Goal: Task Accomplishment & Management: Manage account settings

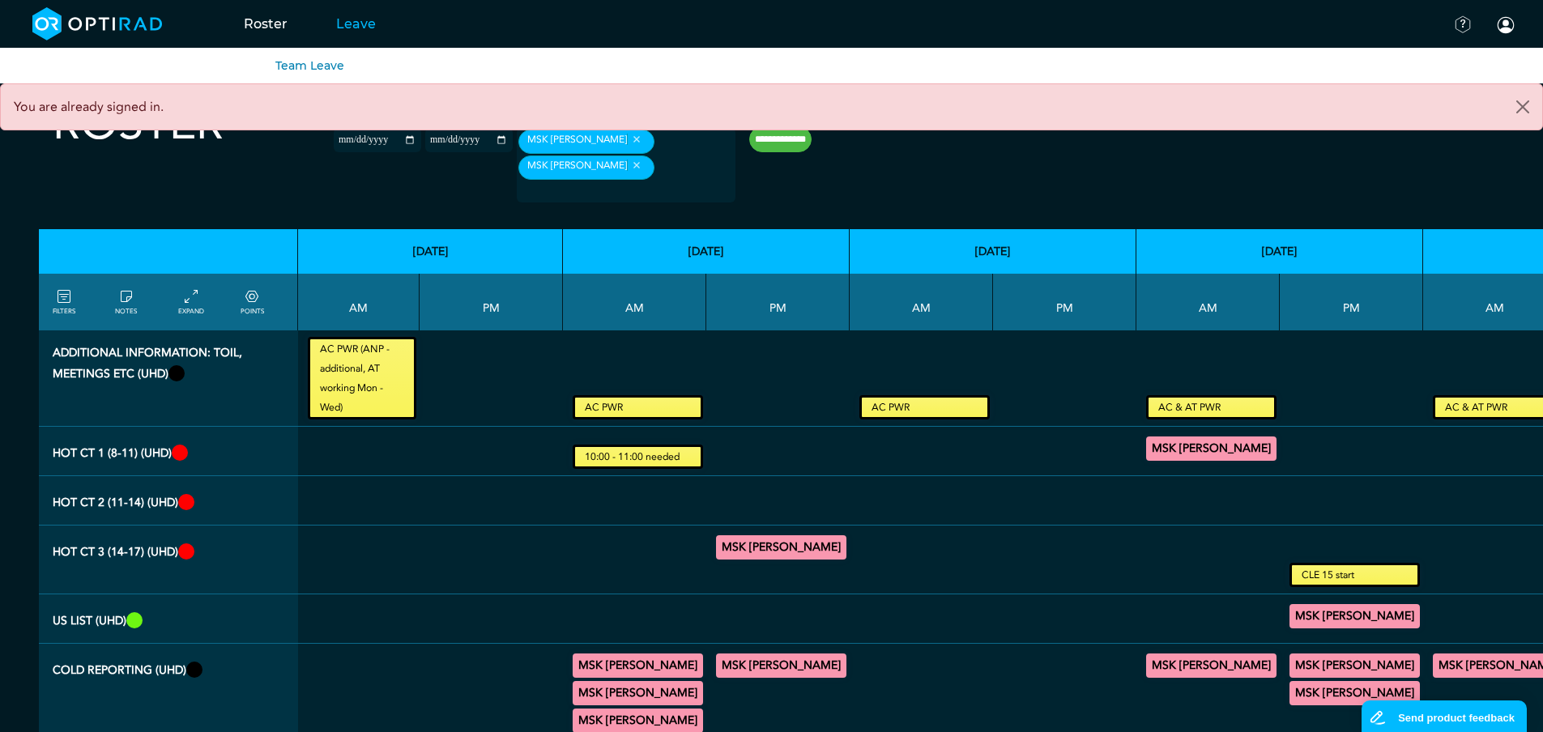
click at [351, 23] on link "Leave" at bounding box center [356, 24] width 88 height 64
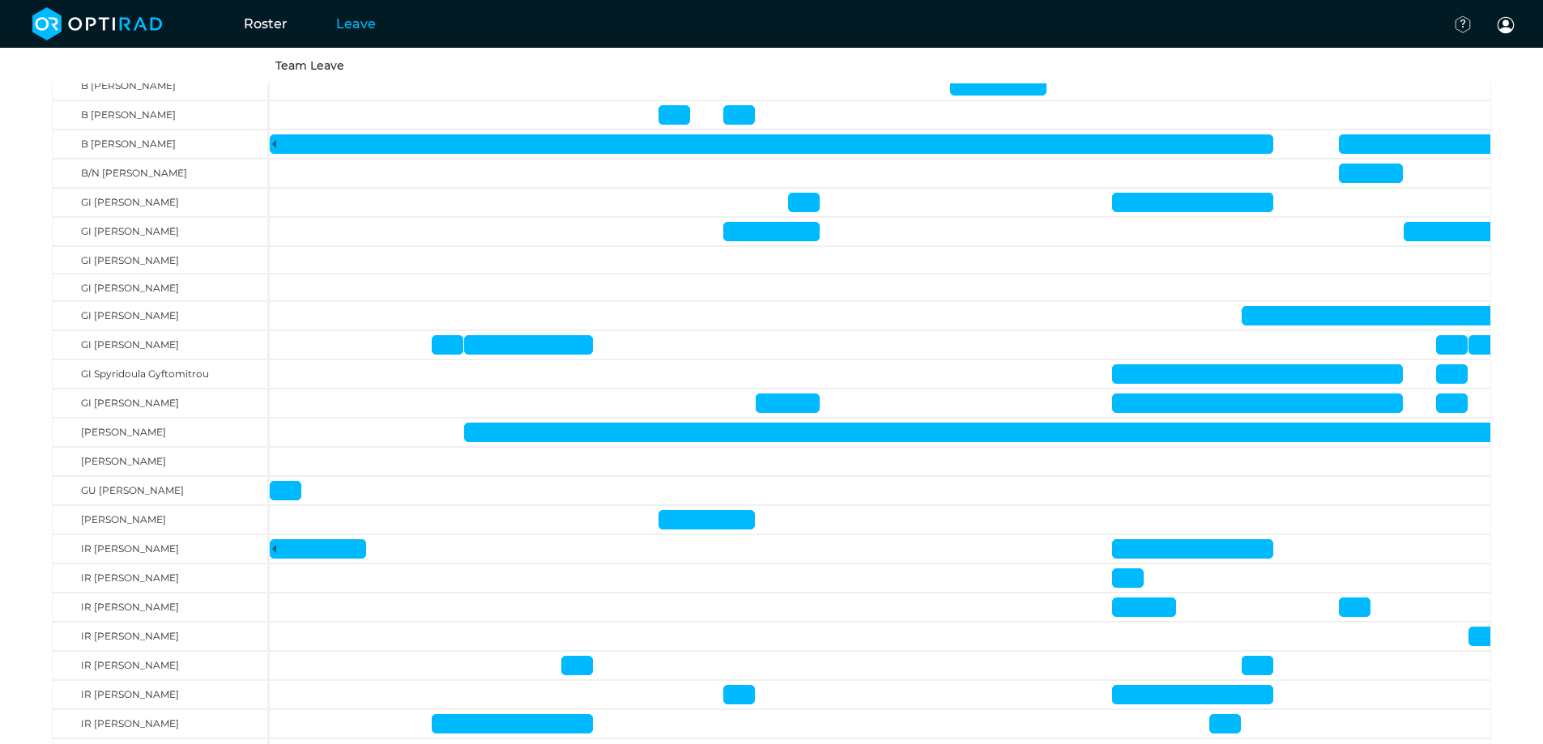
scroll to position [378, 0]
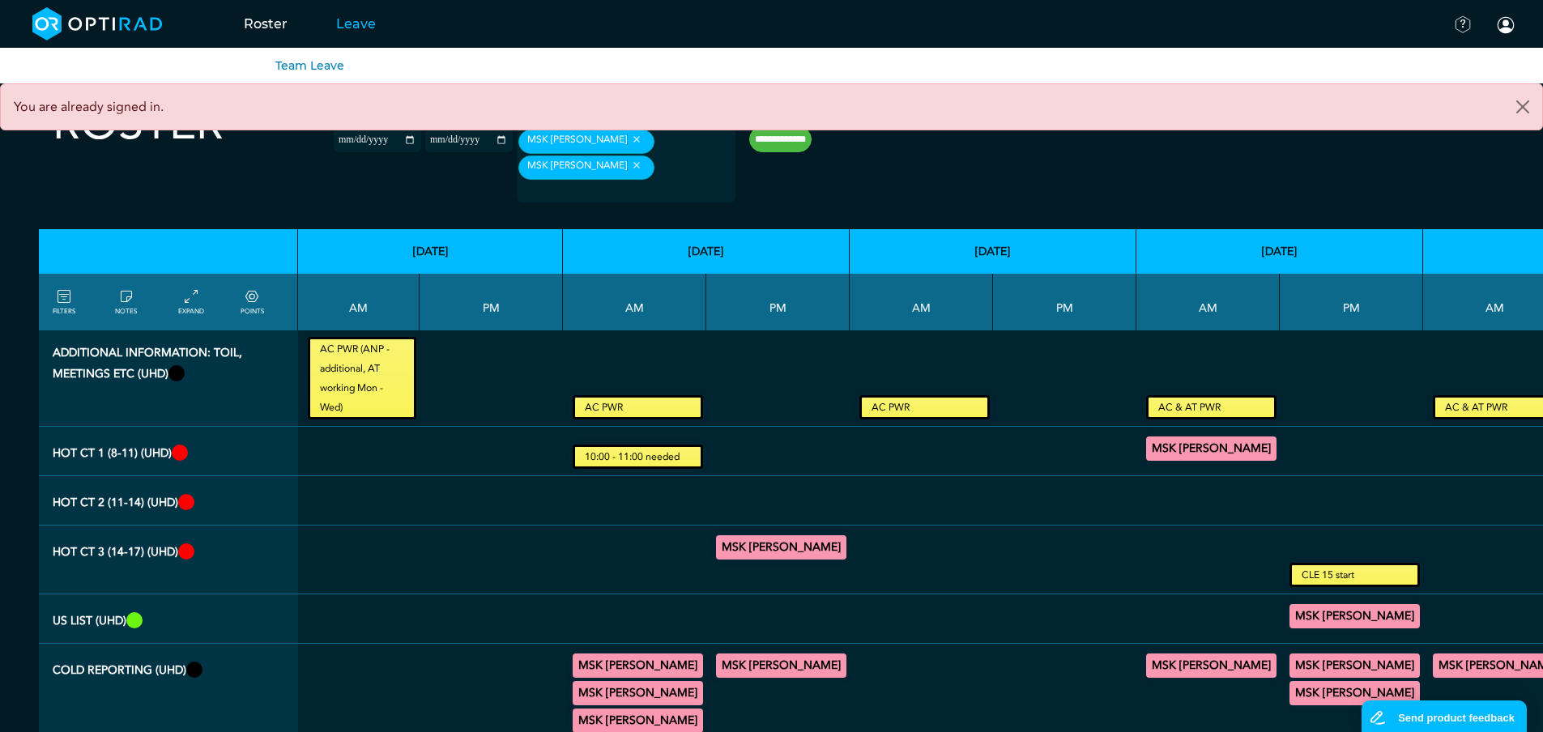
click at [343, 23] on link "Leave" at bounding box center [356, 24] width 88 height 64
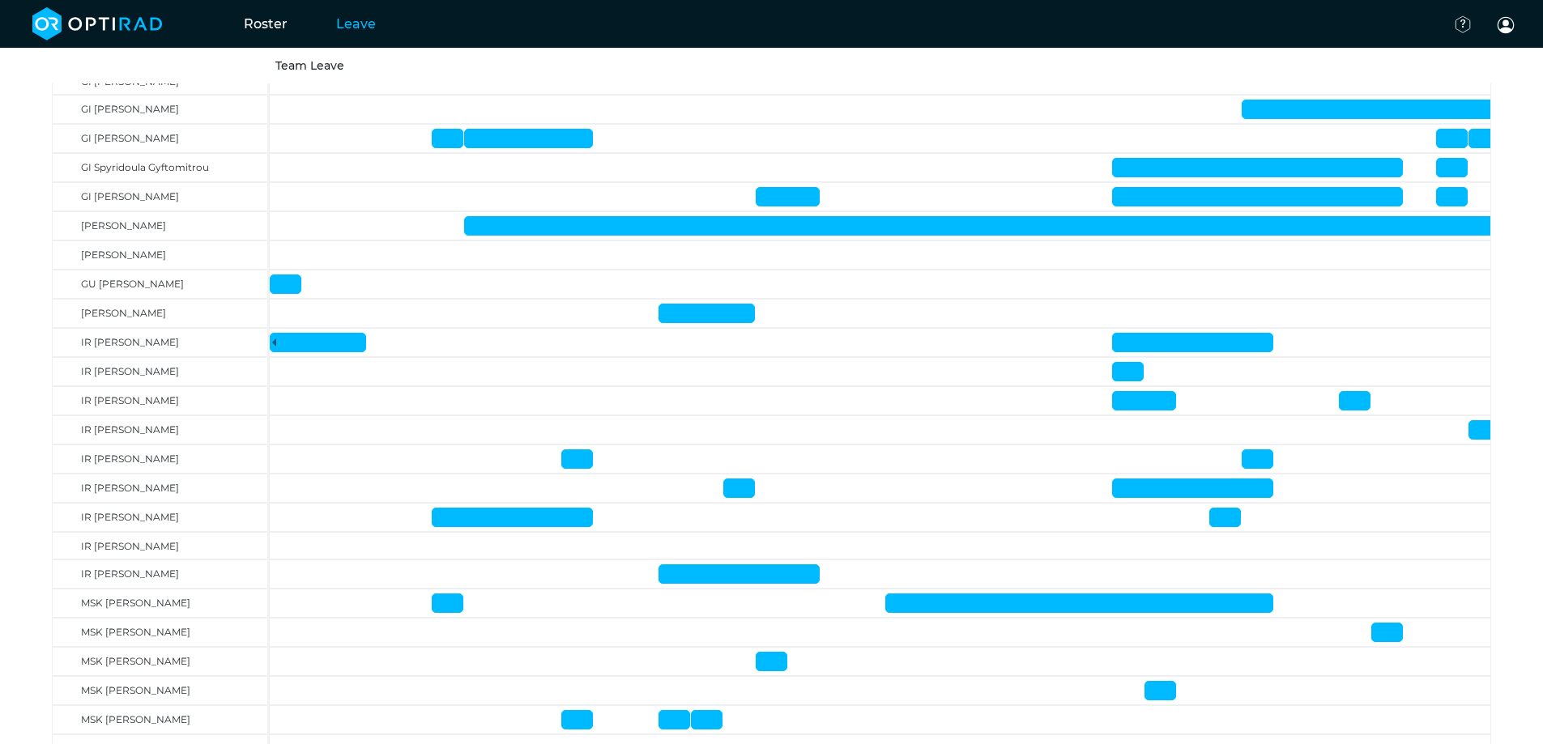
scroll to position [584, 0]
